Goal: Task Accomplishment & Management: Manage account settings

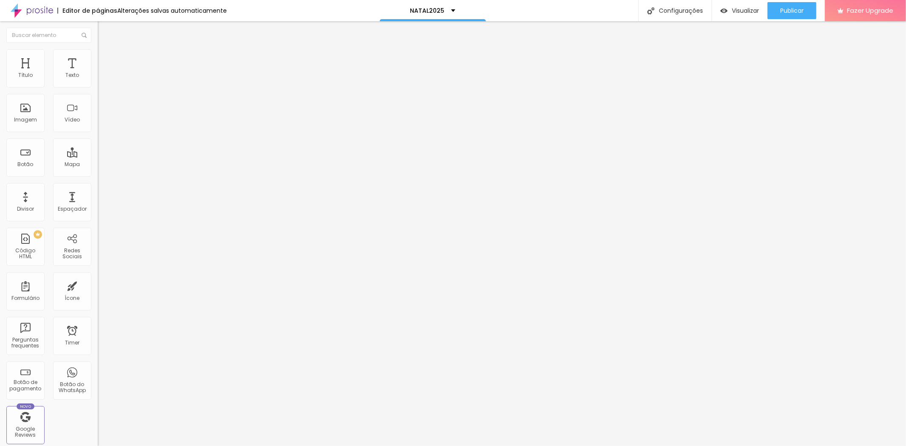
click at [98, 89] on div at bounding box center [147, 89] width 98 height 0
click at [98, 90] on span "Editar perguntas" at bounding box center [122, 86] width 48 height 7
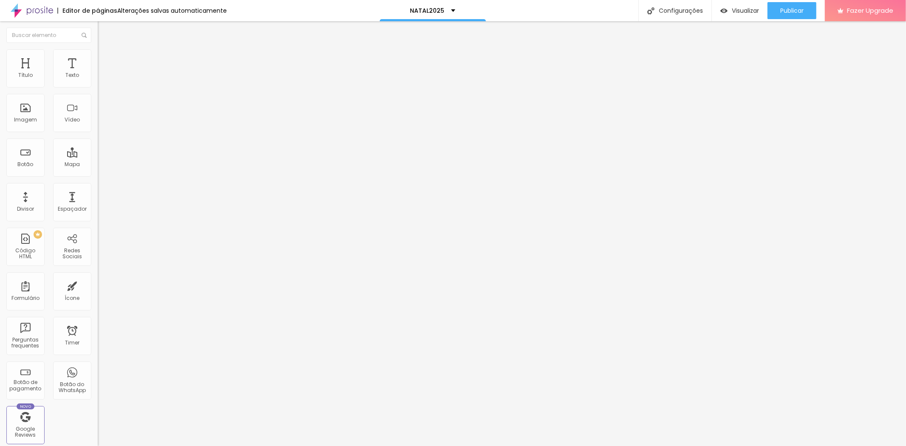
click at [98, 89] on div "Quantidade : 2 Editar perguntas" at bounding box center [147, 83] width 98 height 11
click at [98, 90] on span "Editar perguntas" at bounding box center [122, 86] width 48 height 7
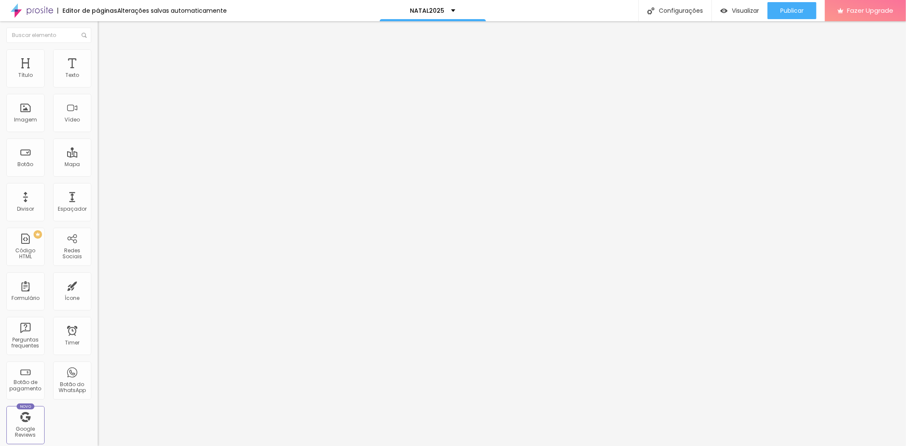
drag, startPoint x: 444, startPoint y: 155, endPoint x: 248, endPoint y: 133, distance: 196.7
drag, startPoint x: 460, startPoint y: 245, endPoint x: 141, endPoint y: 190, distance: 324.2
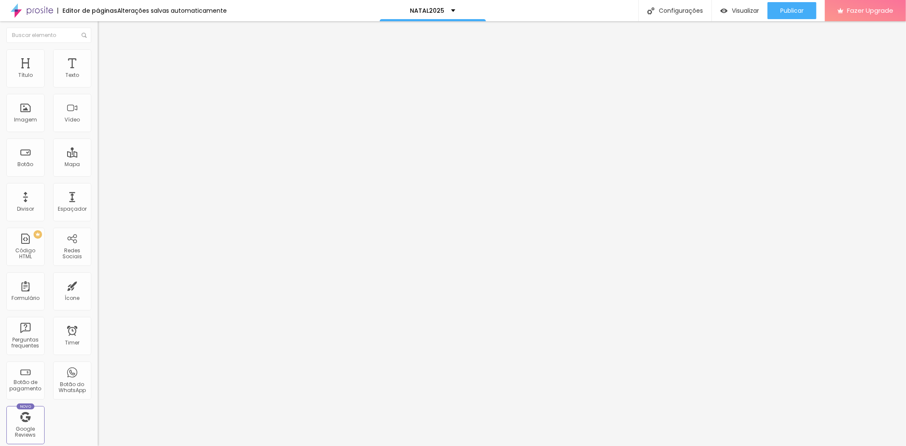
drag, startPoint x: 365, startPoint y: 240, endPoint x: 268, endPoint y: 228, distance: 97.6
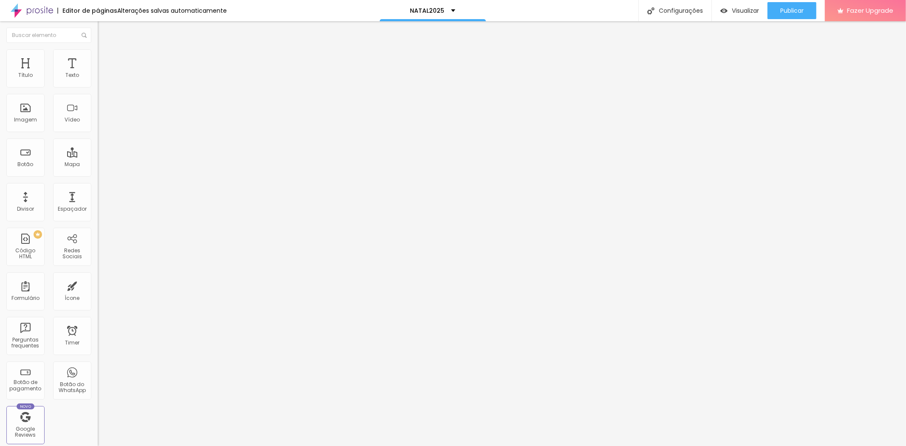
click at [98, 90] on span "Editar perguntas" at bounding box center [122, 86] width 48 height 7
drag, startPoint x: 376, startPoint y: 139, endPoint x: 328, endPoint y: 143, distance: 48.6
